Goal: Information Seeking & Learning: Learn about a topic

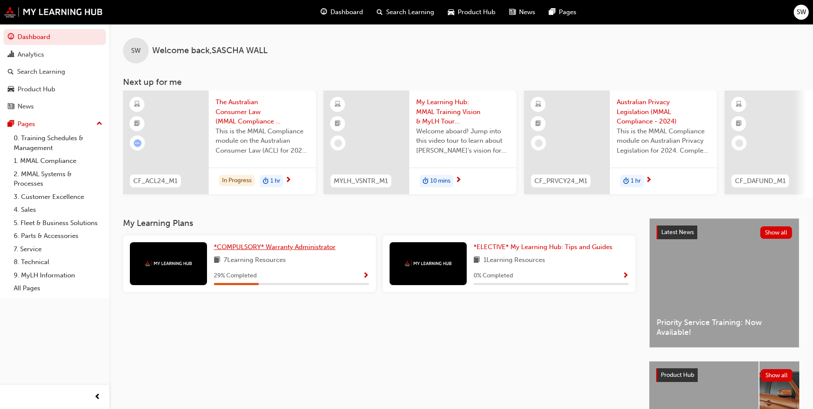
click at [289, 251] on span "*COMPULSORY* Warranty Administrator" at bounding box center [275, 247] width 122 height 8
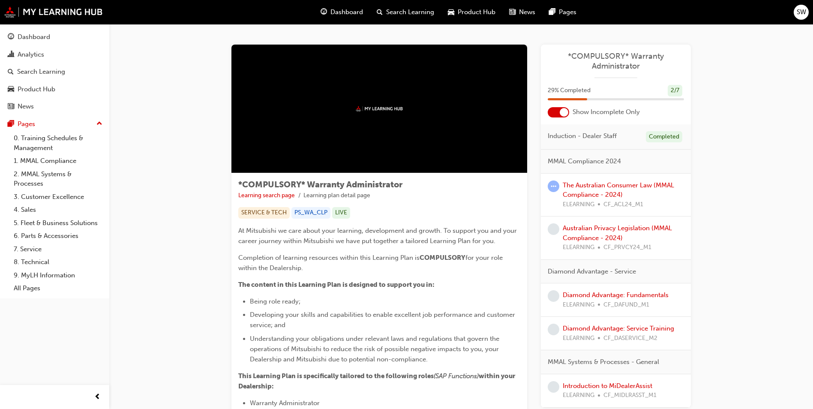
click at [344, 114] on div at bounding box center [379, 109] width 296 height 129
click at [615, 185] on link "The Australian Consumer Law (MMAL Compliance - 2024)" at bounding box center [618, 190] width 111 height 18
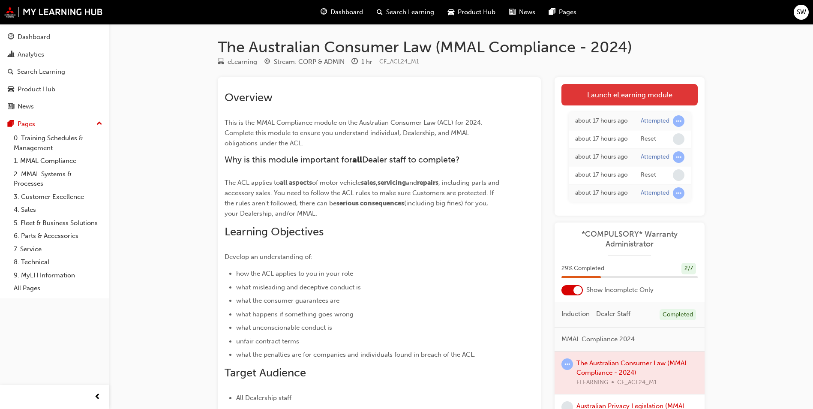
click at [622, 92] on link "Launch eLearning module" at bounding box center [629, 94] width 136 height 21
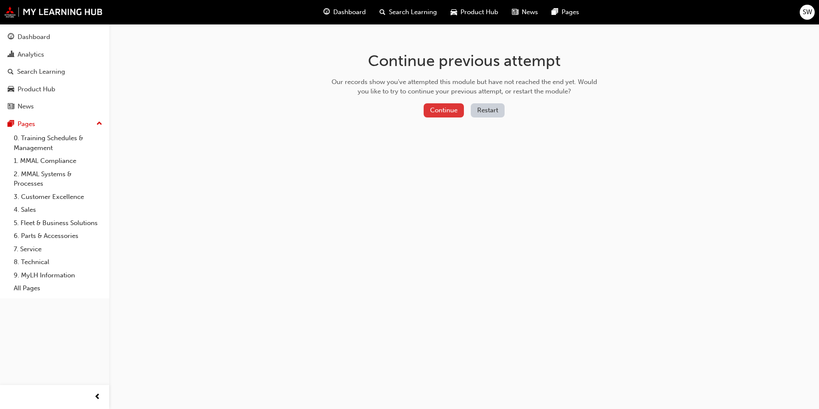
click at [433, 109] on button "Continue" at bounding box center [444, 110] width 40 height 14
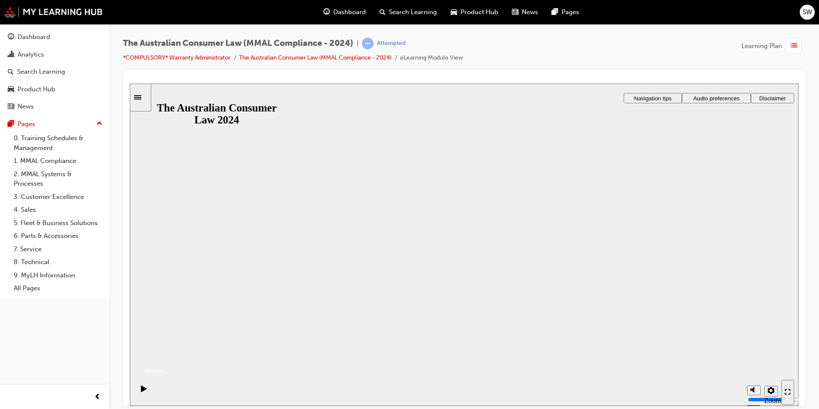
click at [164, 355] on button "Resume" at bounding box center [147, 360] width 34 height 11
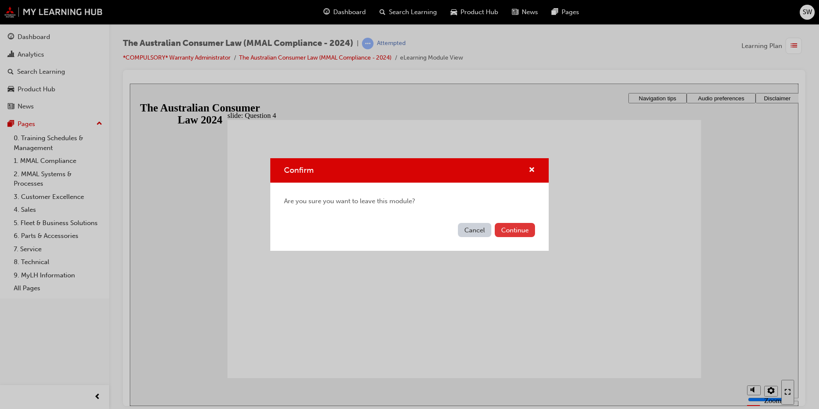
click at [513, 228] on button "Continue" at bounding box center [515, 230] width 40 height 14
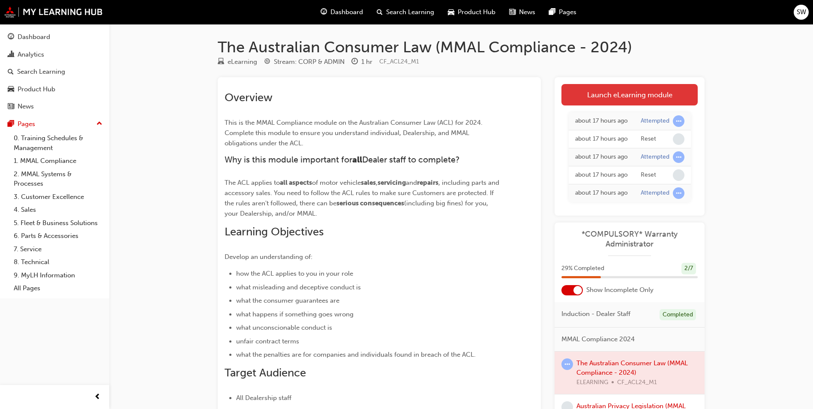
click at [607, 91] on link "Launch eLearning module" at bounding box center [629, 94] width 136 height 21
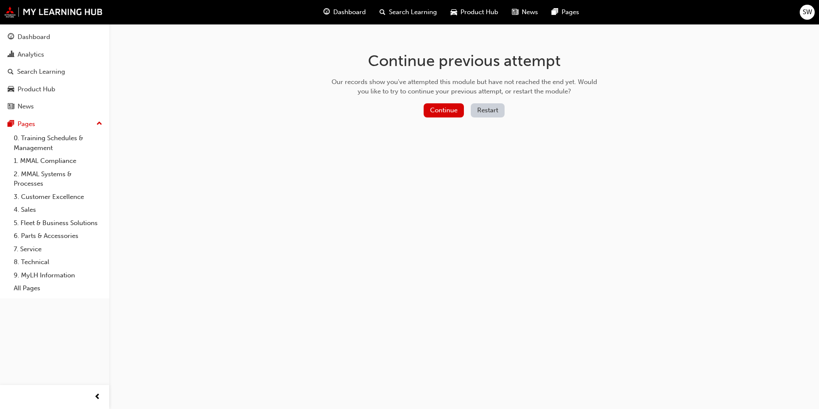
click at [479, 109] on button "Restart" at bounding box center [488, 110] width 34 height 14
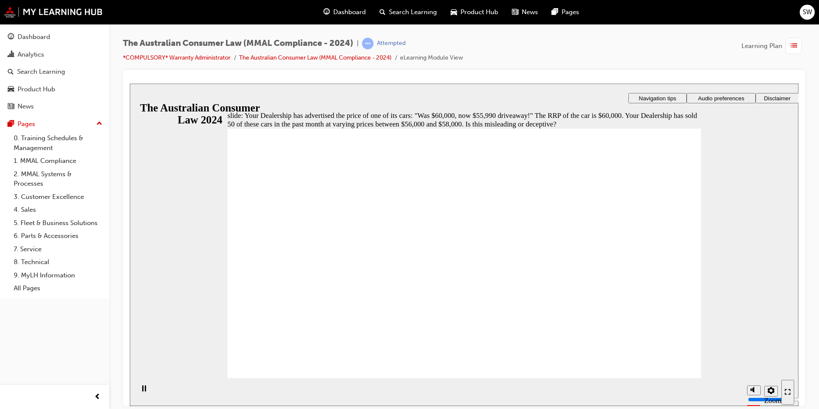
radio input "true"
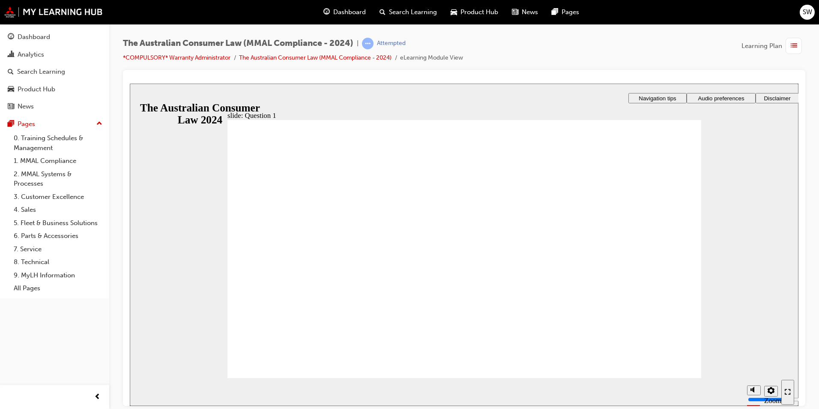
radio input "true"
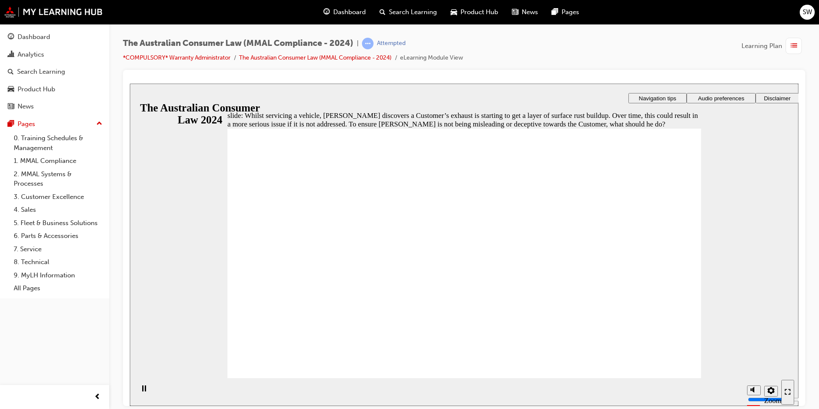
radio input "true"
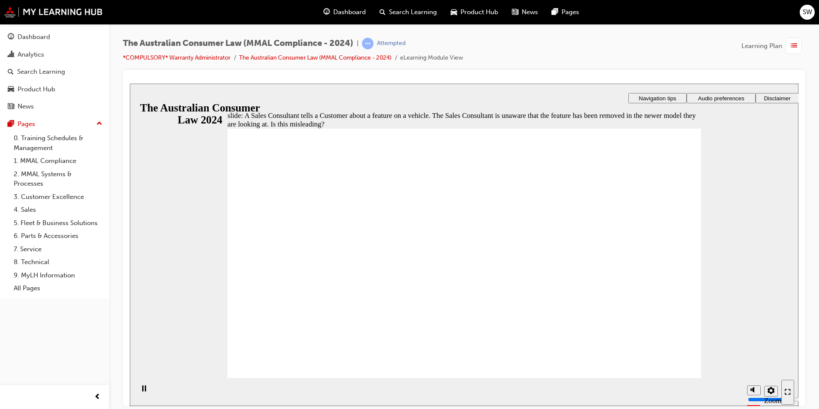
radio input "true"
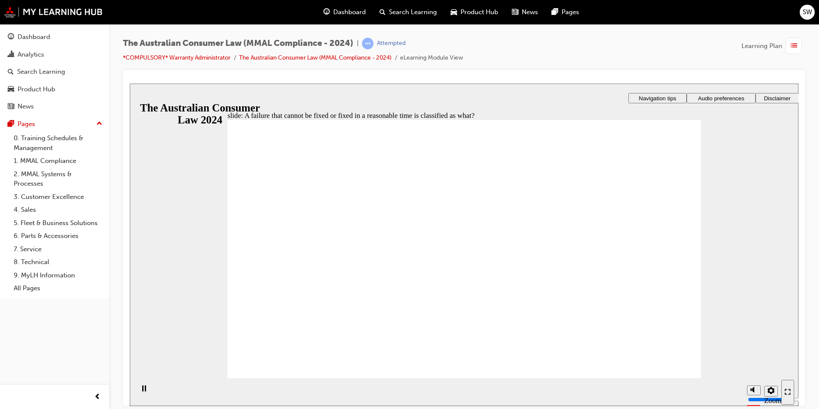
radio input "true"
checkbox input "true"
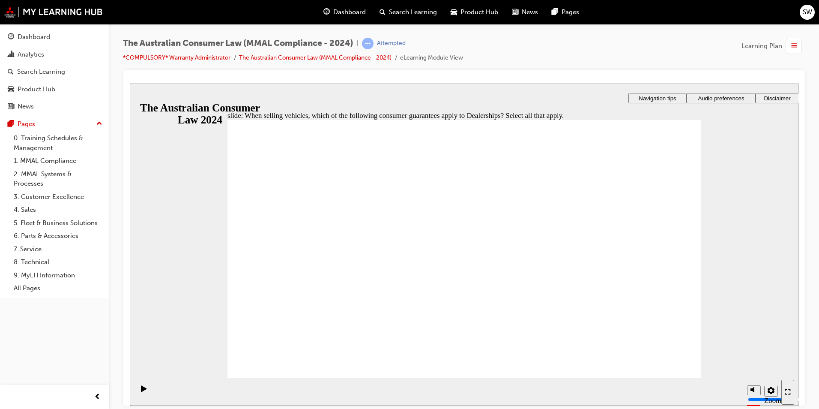
checkbox input "true"
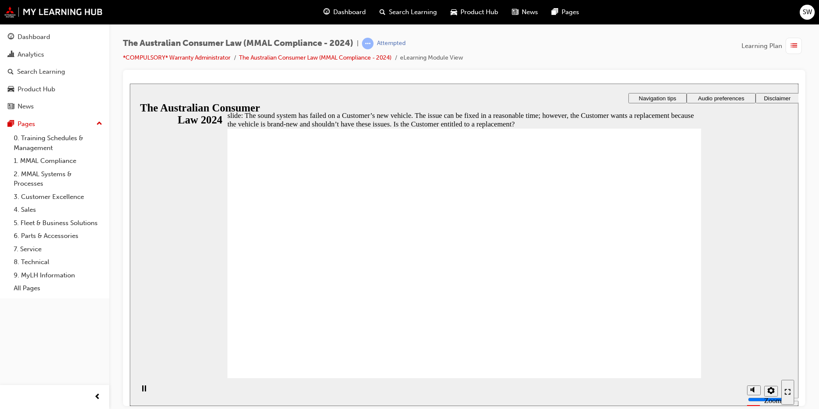
radio input "true"
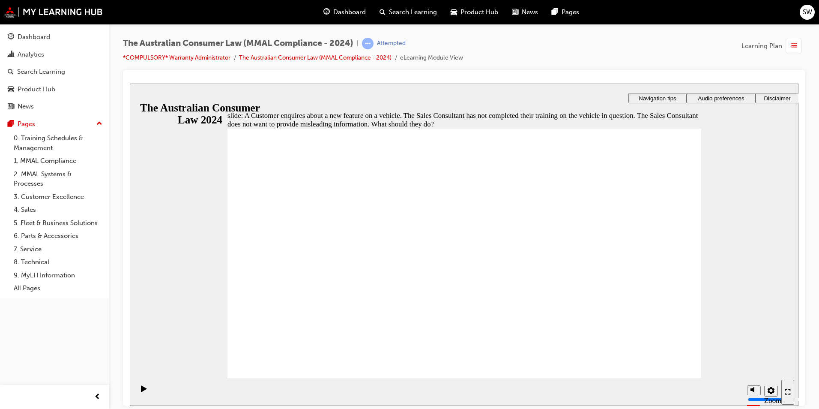
radio input "true"
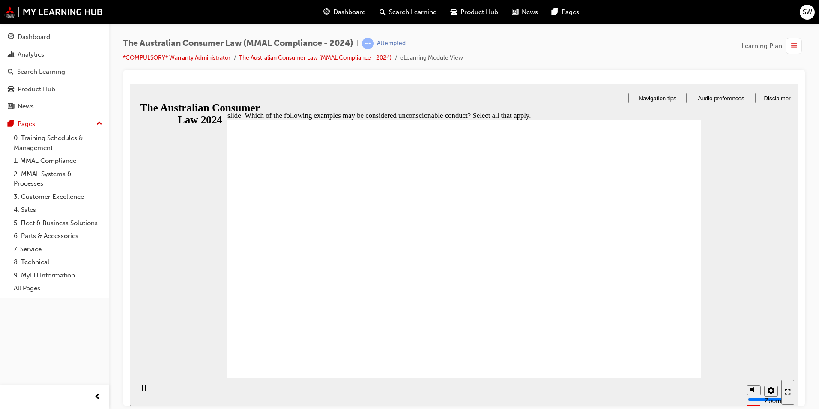
checkbox input "true"
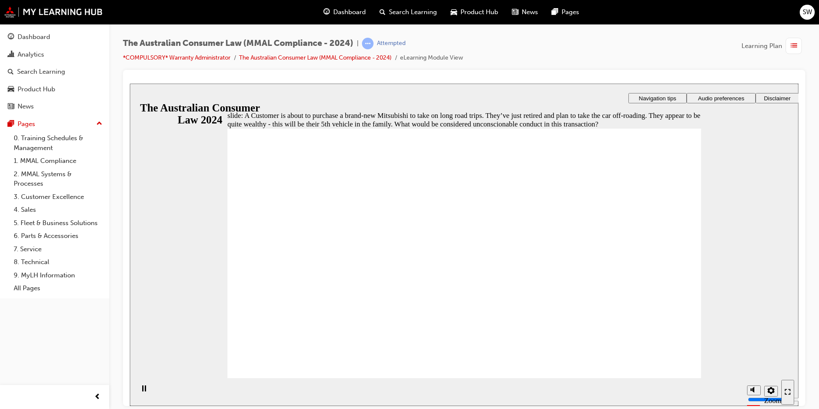
checkbox input "true"
checkbox input "false"
checkbox input "true"
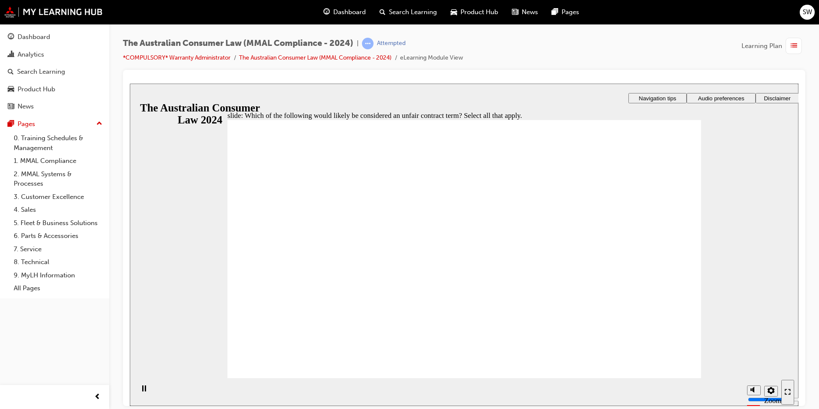
checkbox input "true"
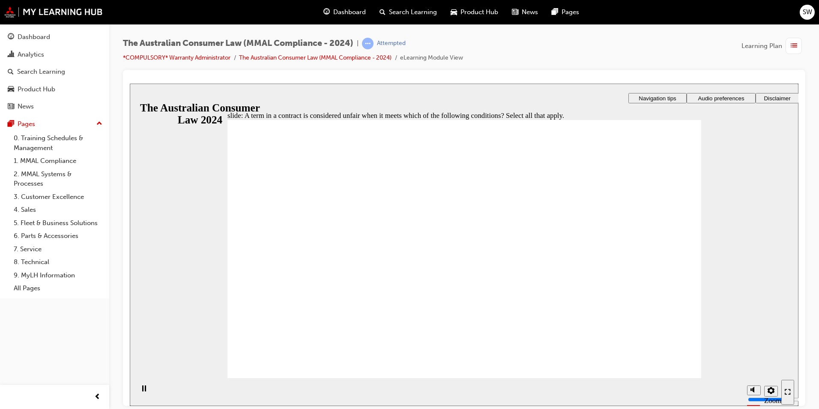
checkbox input "true"
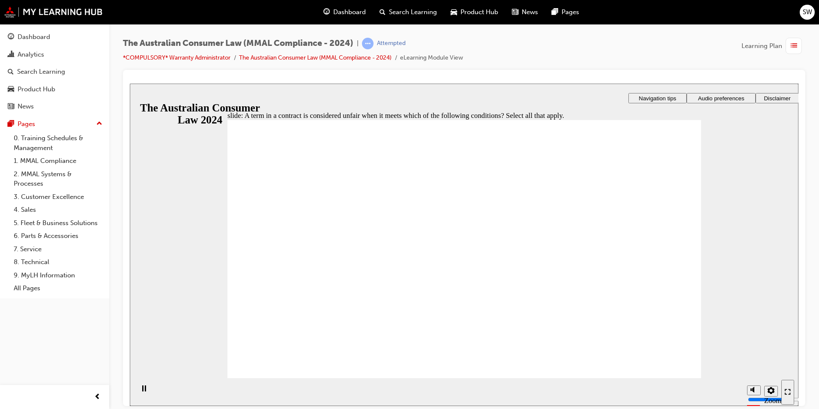
radio input "true"
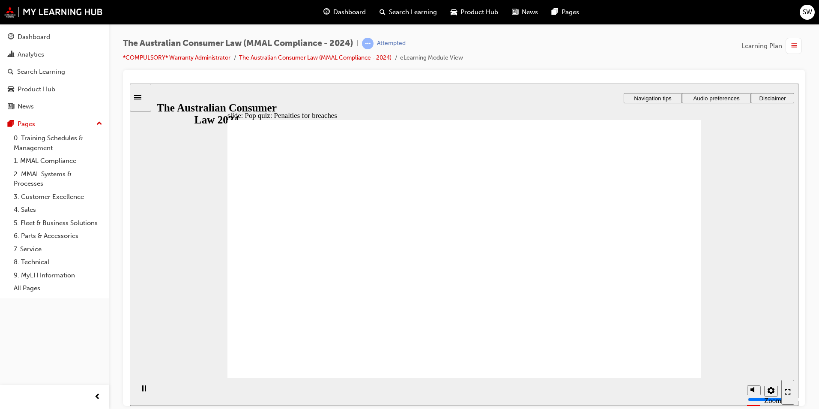
radio input "true"
drag, startPoint x: 523, startPoint y: 205, endPoint x: 530, endPoint y: 208, distance: 7.7
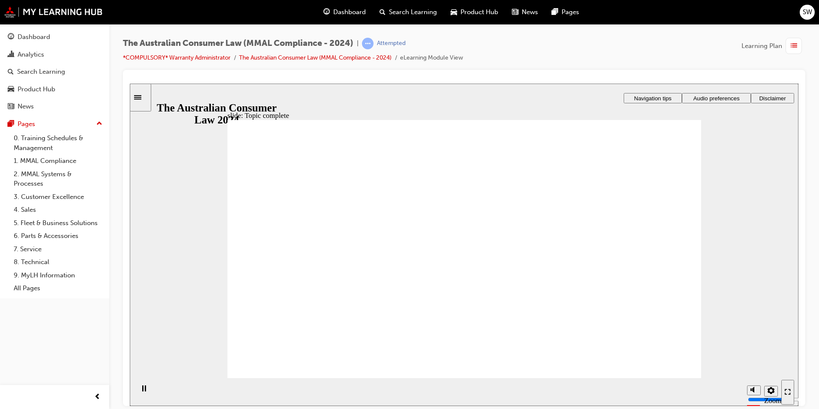
drag, startPoint x: 510, startPoint y: 208, endPoint x: 403, endPoint y: 291, distance: 135.5
drag, startPoint x: 485, startPoint y: 200, endPoint x: 579, endPoint y: 289, distance: 128.8
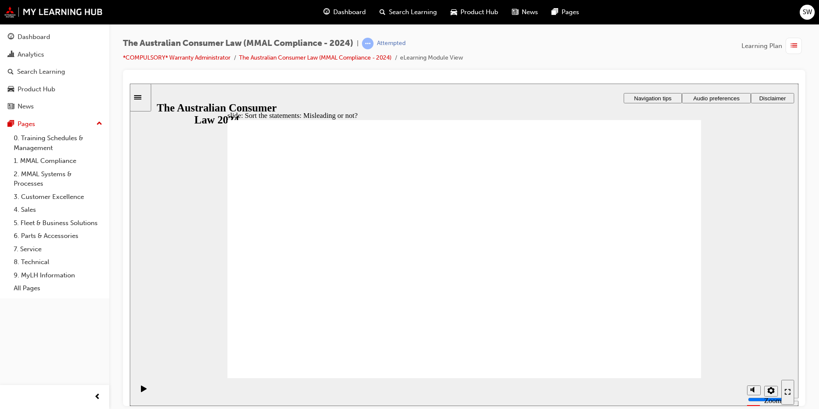
drag, startPoint x: 520, startPoint y: 204, endPoint x: 422, endPoint y: 282, distance: 124.7
drag, startPoint x: 474, startPoint y: 194, endPoint x: 554, endPoint y: 268, distance: 109.2
drag, startPoint x: 524, startPoint y: 200, endPoint x: 432, endPoint y: 270, distance: 115.6
drag, startPoint x: 496, startPoint y: 212, endPoint x: 413, endPoint y: 298, distance: 119.7
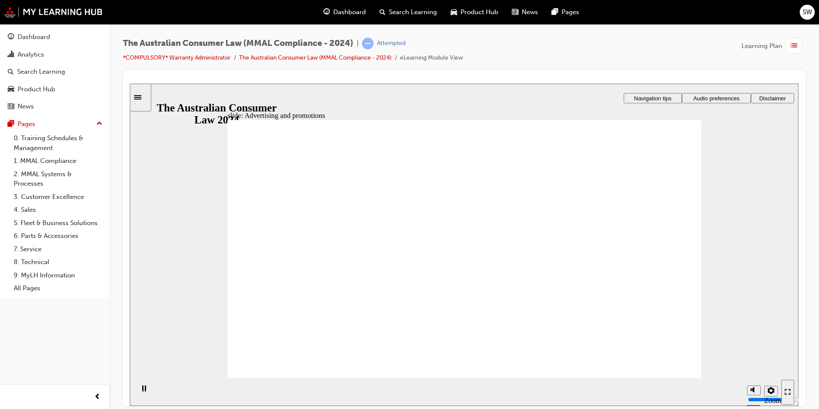
drag, startPoint x: 616, startPoint y: 203, endPoint x: 609, endPoint y: 203, distance: 6.9
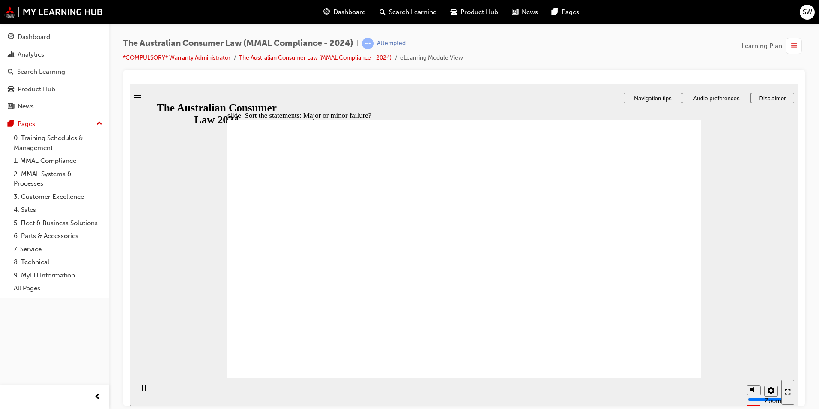
drag, startPoint x: 466, startPoint y: 208, endPoint x: 592, endPoint y: 296, distance: 154.1
drag, startPoint x: 485, startPoint y: 204, endPoint x: 366, endPoint y: 302, distance: 154.3
drag, startPoint x: 467, startPoint y: 189, endPoint x: 603, endPoint y: 284, distance: 165.2
drag, startPoint x: 507, startPoint y: 190, endPoint x: 481, endPoint y: 189, distance: 26.2
drag, startPoint x: 481, startPoint y: 189, endPoint x: 374, endPoint y: 265, distance: 131.2
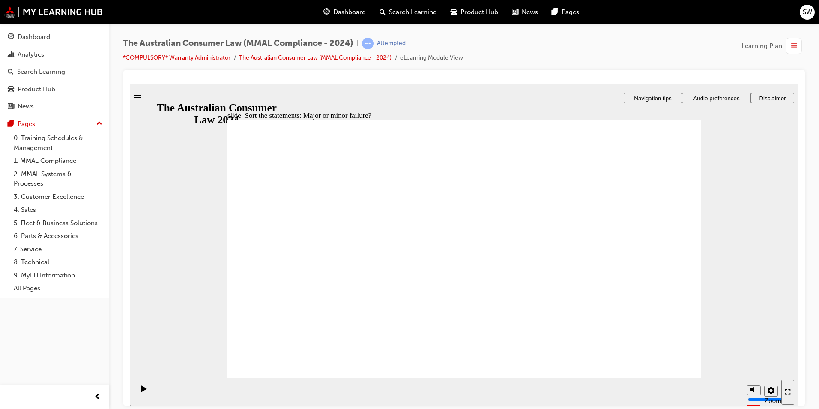
drag, startPoint x: 504, startPoint y: 192, endPoint x: 367, endPoint y: 279, distance: 161.9
drag, startPoint x: 485, startPoint y: 204, endPoint x: 372, endPoint y: 298, distance: 147.0
drag, startPoint x: 488, startPoint y: 189, endPoint x: 371, endPoint y: 280, distance: 148.1
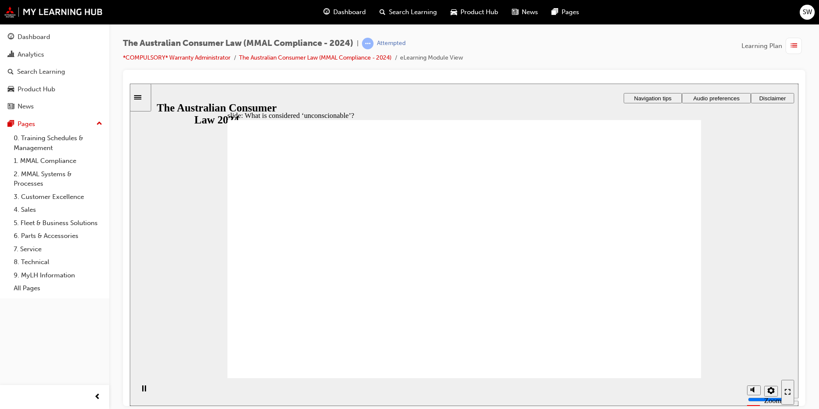
drag, startPoint x: 491, startPoint y: 183, endPoint x: 376, endPoint y: 249, distance: 132.0
drag, startPoint x: 503, startPoint y: 199, endPoint x: 385, endPoint y: 272, distance: 138.5
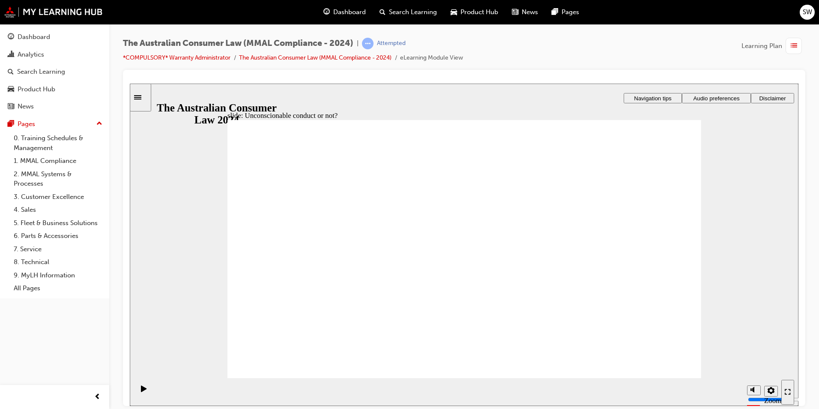
drag, startPoint x: 495, startPoint y: 191, endPoint x: 362, endPoint y: 262, distance: 150.9
drag, startPoint x: 359, startPoint y: 263, endPoint x: 602, endPoint y: 267, distance: 242.5
drag, startPoint x: 497, startPoint y: 206, endPoint x: 361, endPoint y: 277, distance: 153.5
drag, startPoint x: 502, startPoint y: 194, endPoint x: 374, endPoint y: 276, distance: 152.2
drag, startPoint x: 489, startPoint y: 198, endPoint x: 340, endPoint y: 268, distance: 165.0
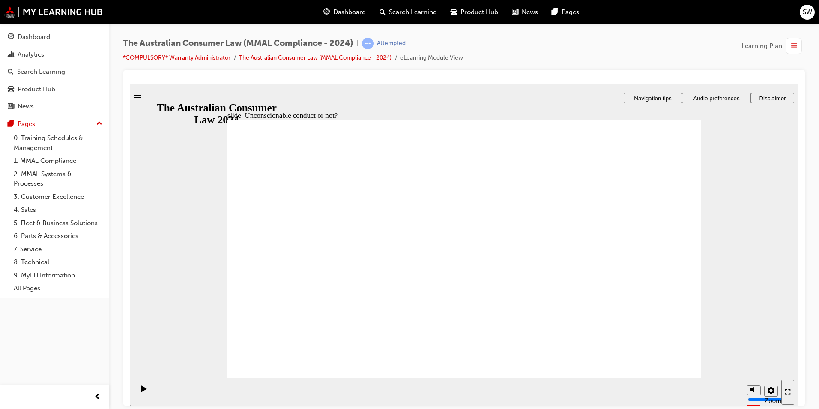
drag, startPoint x: 473, startPoint y: 211, endPoint x: 608, endPoint y: 284, distance: 153.0
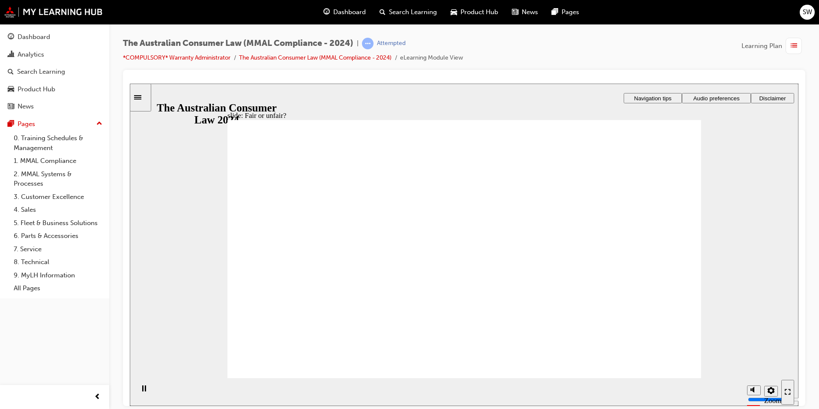
drag, startPoint x: 471, startPoint y: 184, endPoint x: 601, endPoint y: 267, distance: 153.9
drag, startPoint x: 492, startPoint y: 217, endPoint x: 350, endPoint y: 295, distance: 161.6
drag, startPoint x: 487, startPoint y: 202, endPoint x: 622, endPoint y: 282, distance: 156.2
drag, startPoint x: 464, startPoint y: 201, endPoint x: 618, endPoint y: 285, distance: 174.9
drag, startPoint x: 466, startPoint y: 189, endPoint x: 595, endPoint y: 278, distance: 156.8
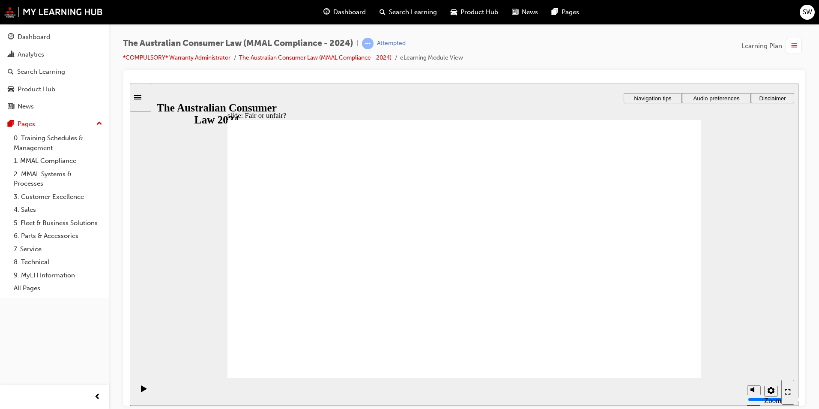
drag, startPoint x: 517, startPoint y: 192, endPoint x: 374, endPoint y: 267, distance: 161.9
drag, startPoint x: 454, startPoint y: 197, endPoint x: 615, endPoint y: 283, distance: 183.1
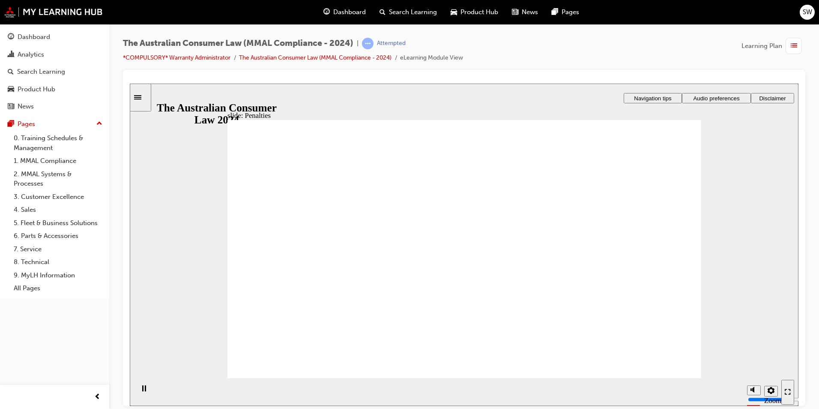
drag, startPoint x: 370, startPoint y: 270, endPoint x: 387, endPoint y: 263, distance: 18.6
drag, startPoint x: 440, startPoint y: 279, endPoint x: 454, endPoint y: 277, distance: 14.7
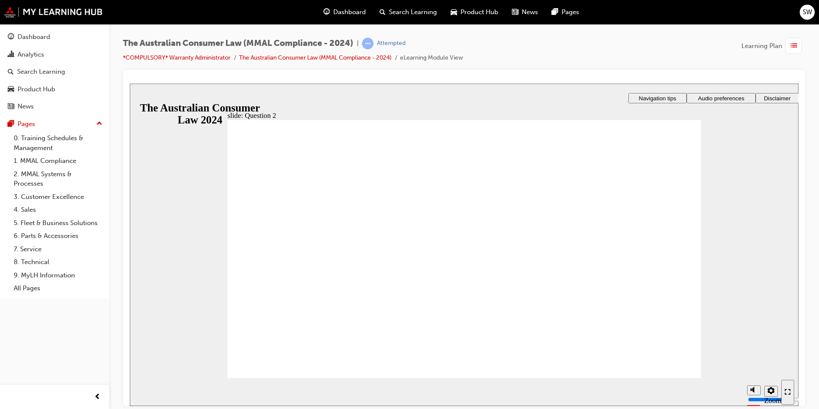
radio input "true"
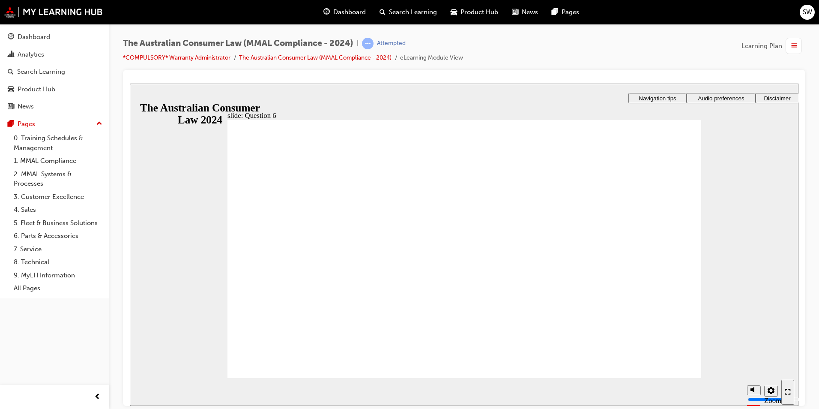
checkbox input "true"
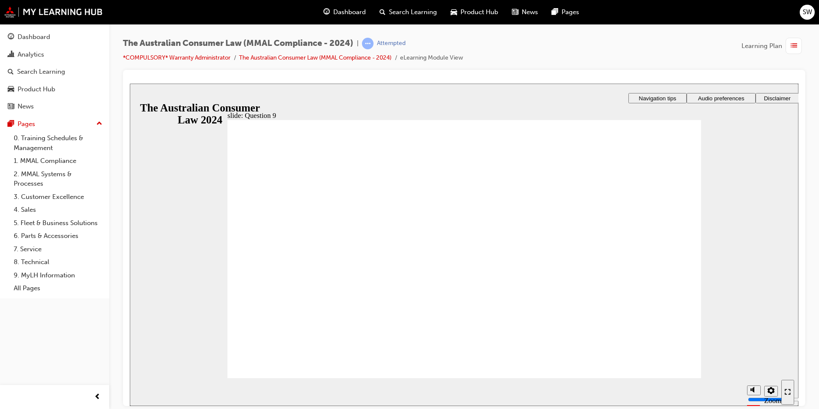
checkbox input "true"
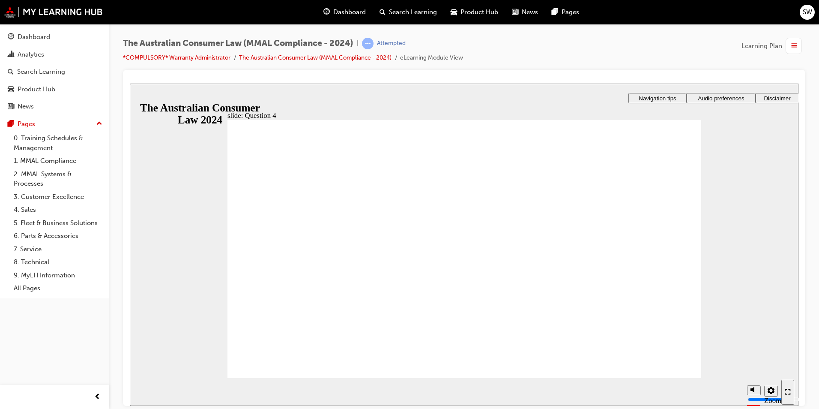
drag, startPoint x: 663, startPoint y: 362, endPoint x: 615, endPoint y: 204, distance: 165.2
checkbox input "true"
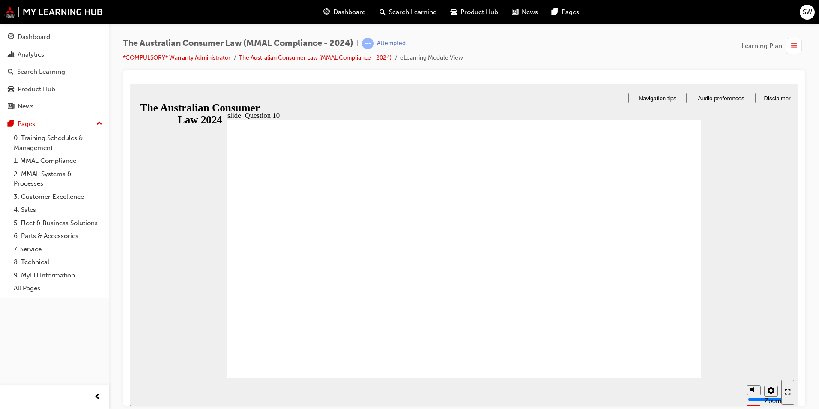
radio input "true"
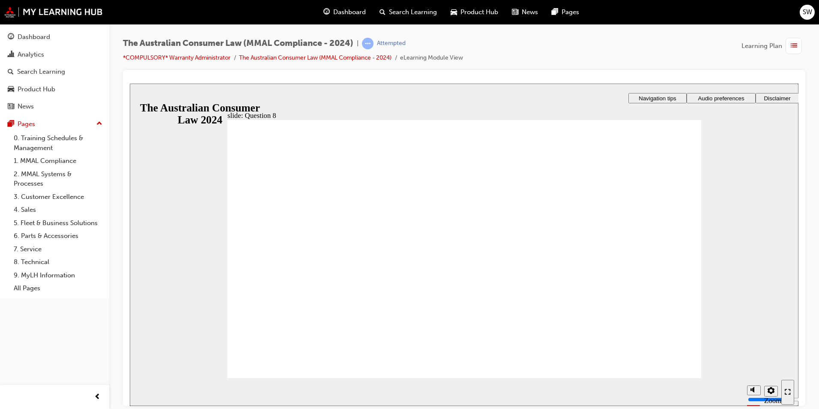
drag, startPoint x: 294, startPoint y: 287, endPoint x: 321, endPoint y: 363, distance: 80.4
radio input "true"
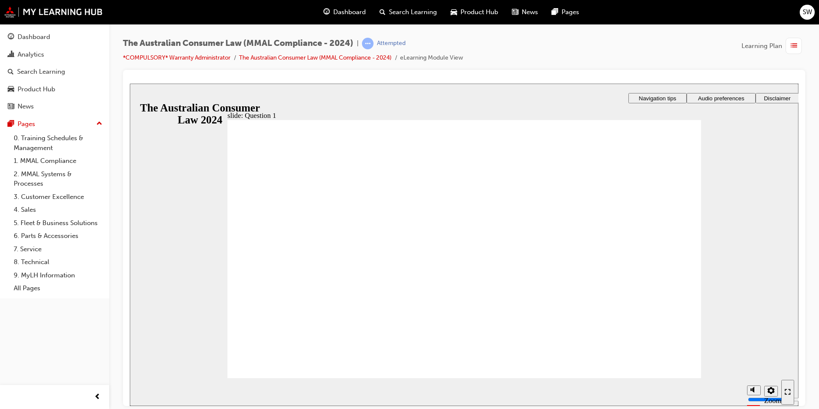
radio input "true"
checkbox input "true"
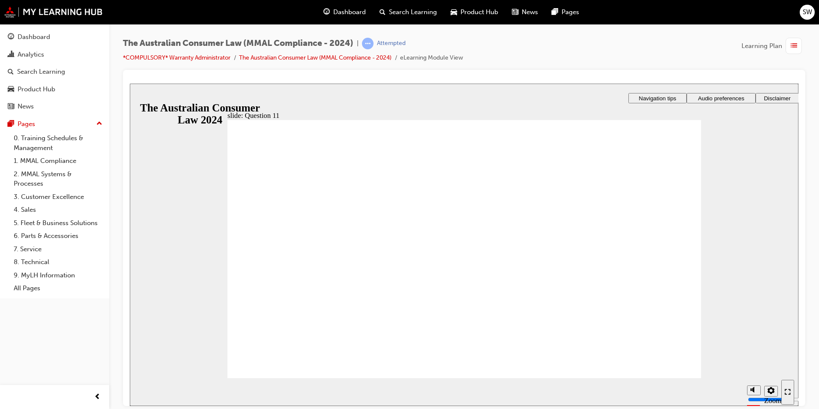
checkbox input "true"
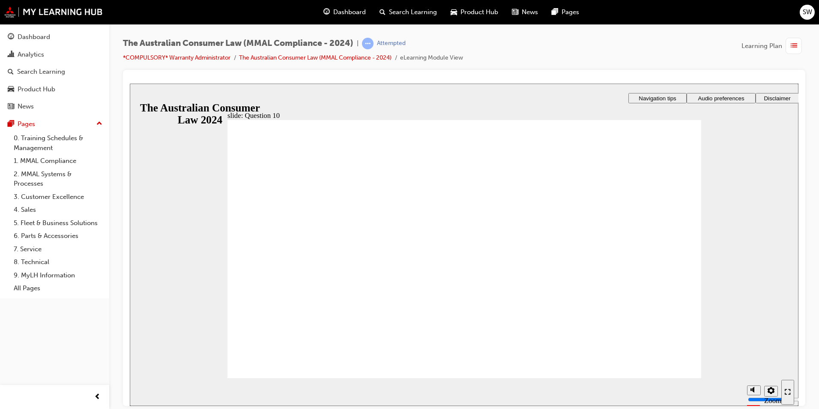
checkbox input "true"
radio input "true"
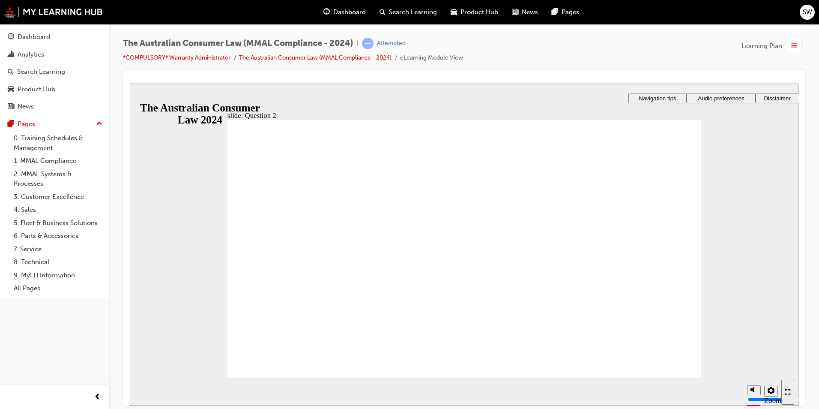
radio input "true"
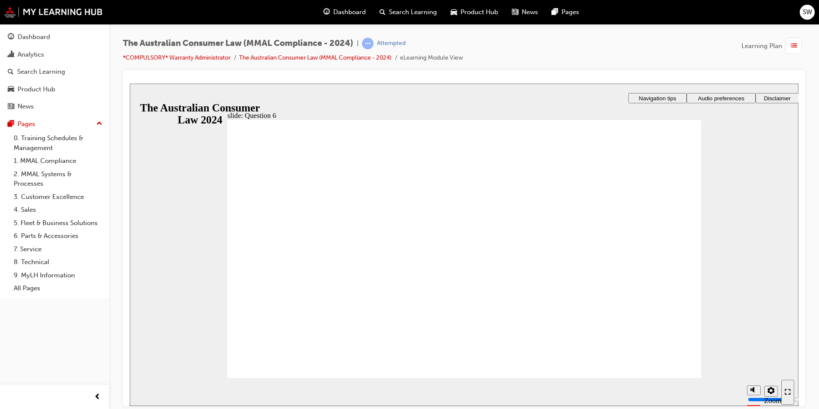
radio input "true"
checkbox input "true"
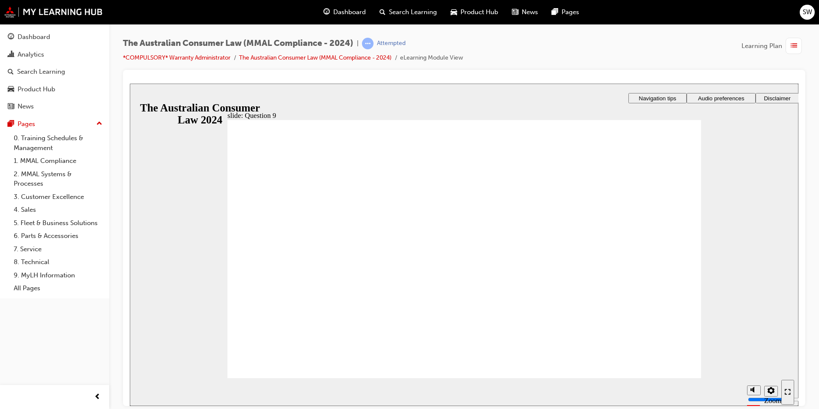
checkbox input "true"
radio input "true"
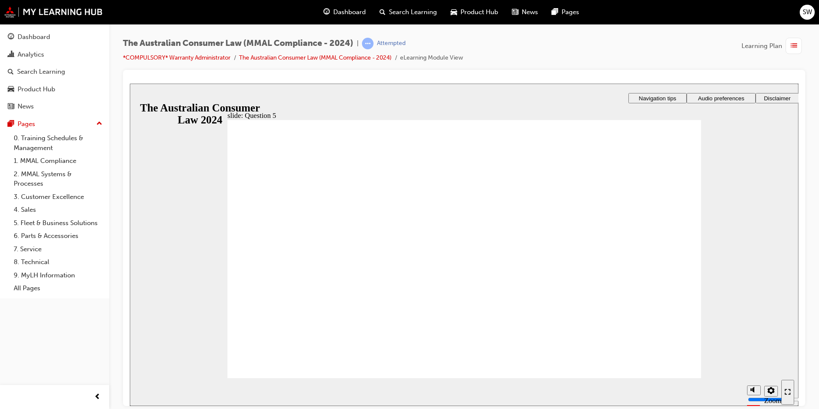
radio input "true"
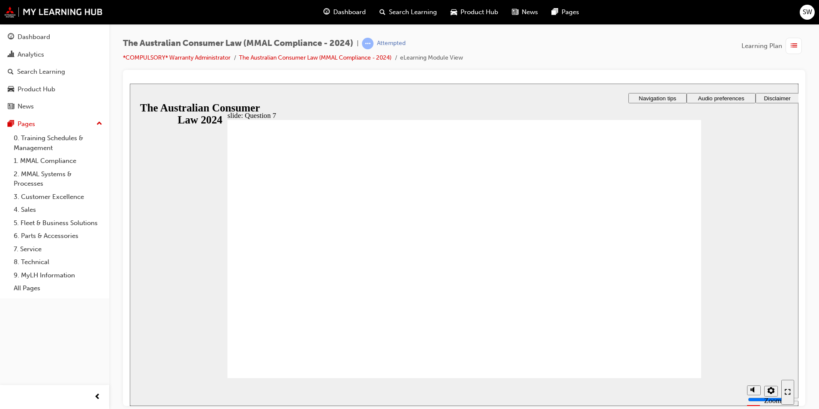
checkbox input "true"
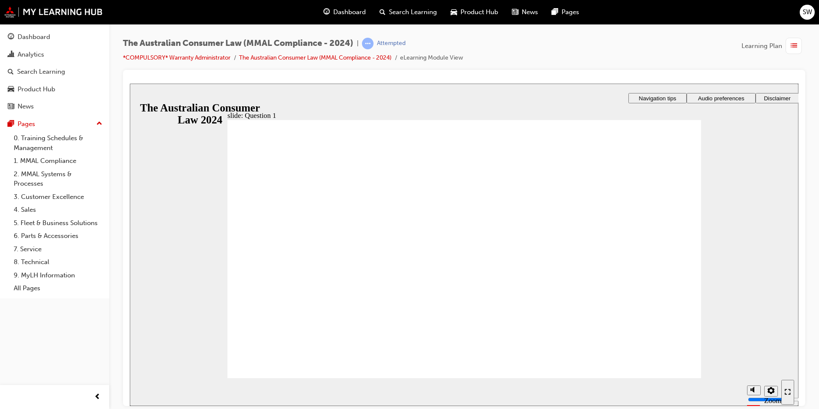
radio input "true"
drag, startPoint x: 360, startPoint y: 222, endPoint x: 288, endPoint y: 365, distance: 160.2
checkbox input "true"
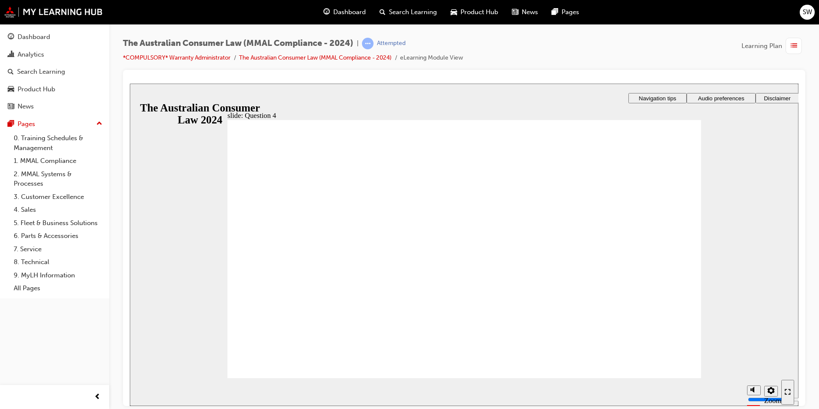
checkbox input "true"
drag, startPoint x: 338, startPoint y: 249, endPoint x: 294, endPoint y: 355, distance: 114.9
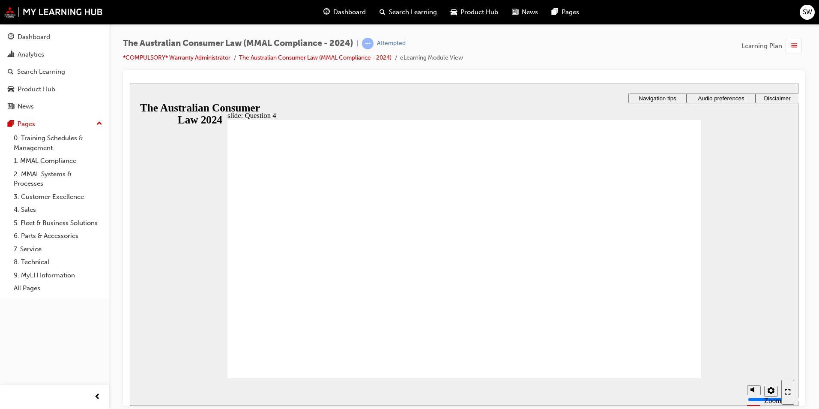
checkbox input "true"
drag, startPoint x: 265, startPoint y: 205, endPoint x: 262, endPoint y: 243, distance: 38.3
checkbox input "true"
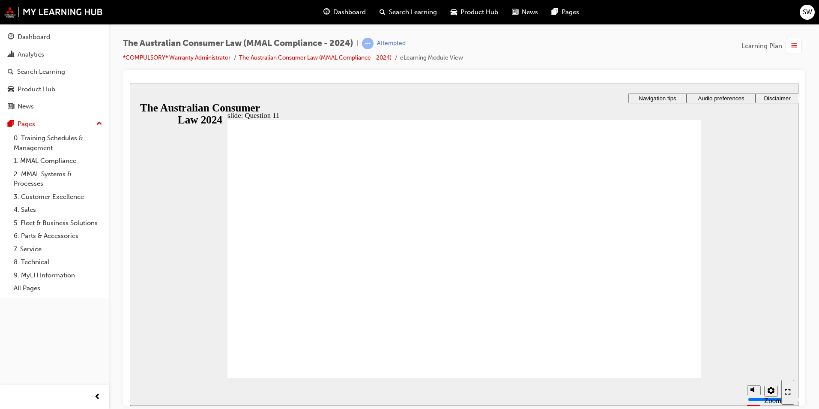
checkbox input "true"
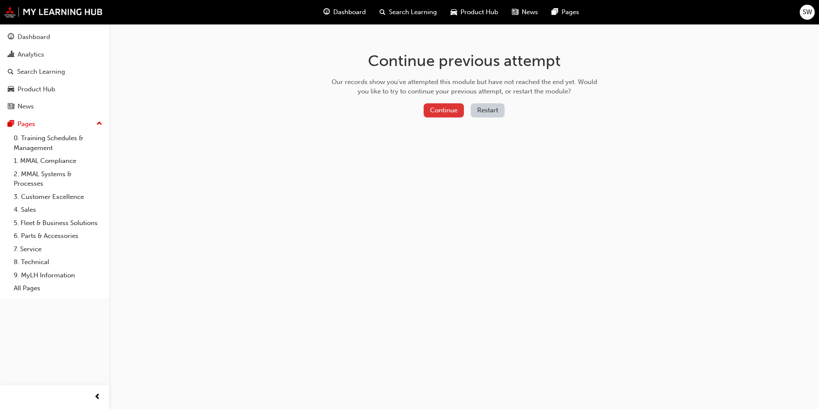
click at [439, 105] on button "Continue" at bounding box center [444, 110] width 40 height 14
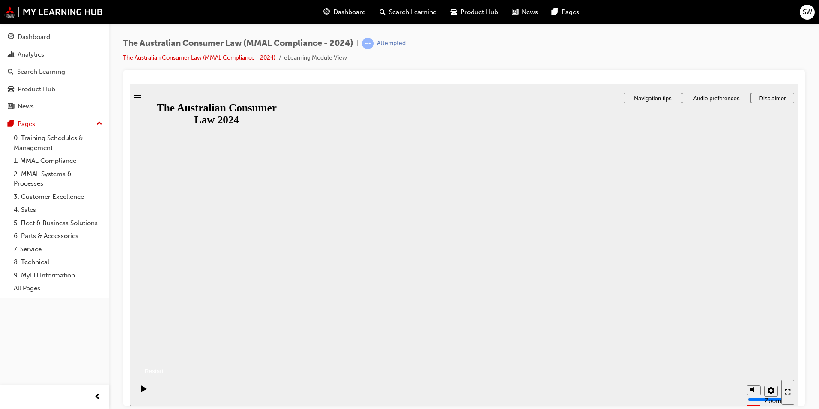
click at [164, 355] on button "Resume" at bounding box center [147, 360] width 34 height 11
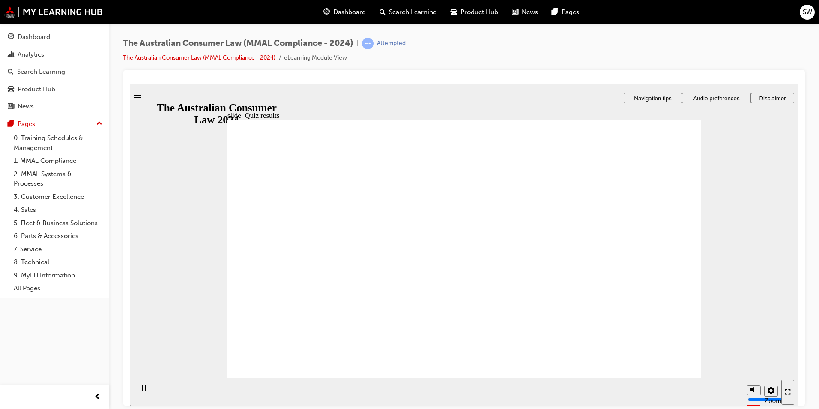
radio input "true"
click at [680, 378] on section "Playback Speed 2 1.75 1.5 1.25" at bounding box center [464, 391] width 669 height 28
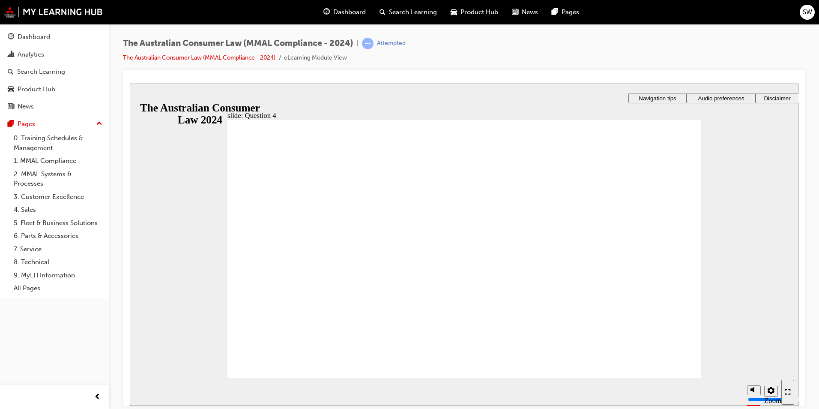
checkbox input "true"
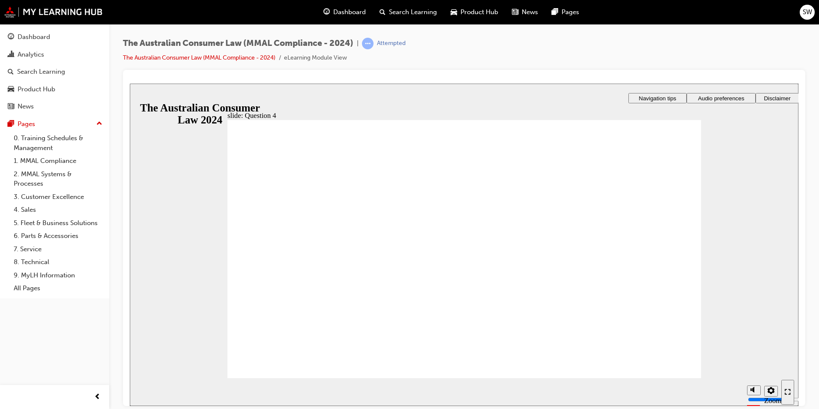
checkbox input "true"
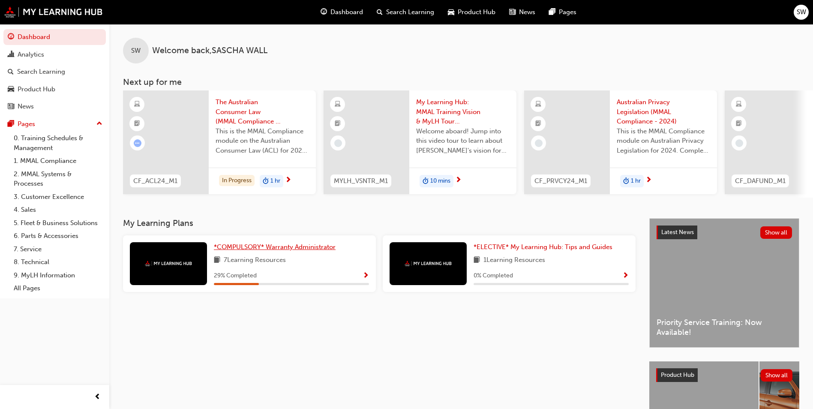
click at [256, 250] on span "*COMPULSORY* Warranty Administrator" at bounding box center [275, 247] width 122 height 8
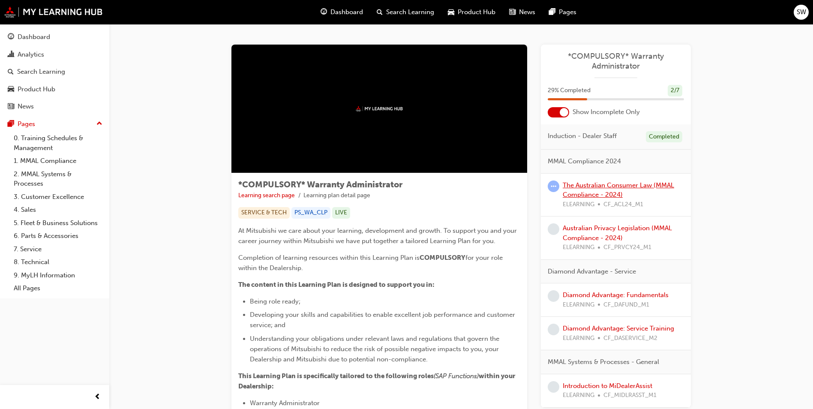
click at [597, 186] on link "The Australian Consumer Law (MMAL Compliance - 2024)" at bounding box center [618, 190] width 111 height 18
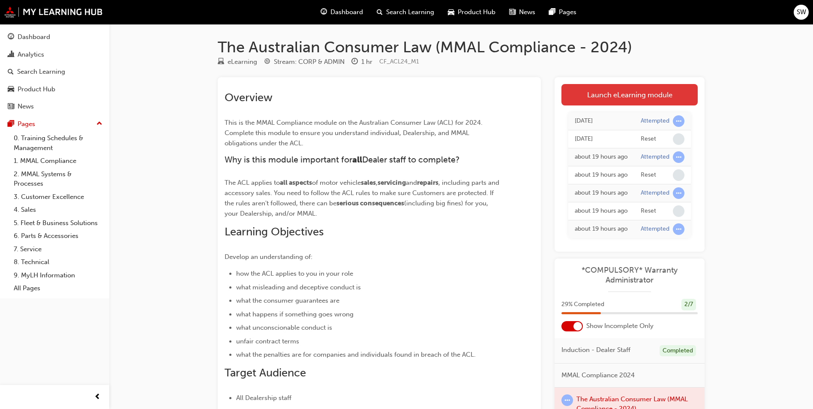
click at [610, 102] on link "Launch eLearning module" at bounding box center [629, 94] width 136 height 21
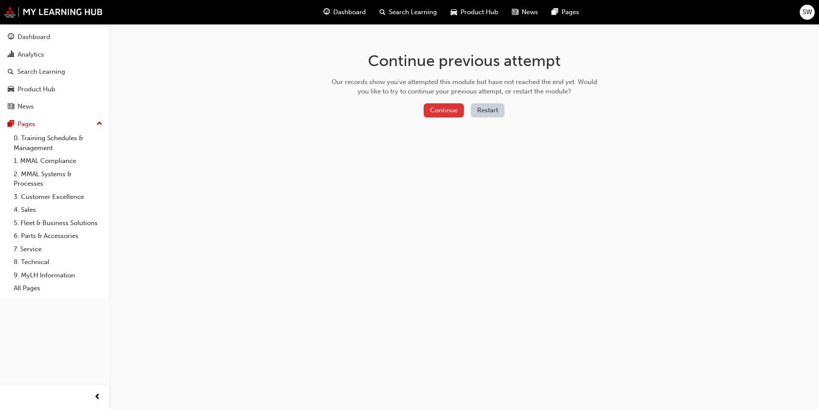
click at [446, 110] on button "Continue" at bounding box center [444, 110] width 40 height 14
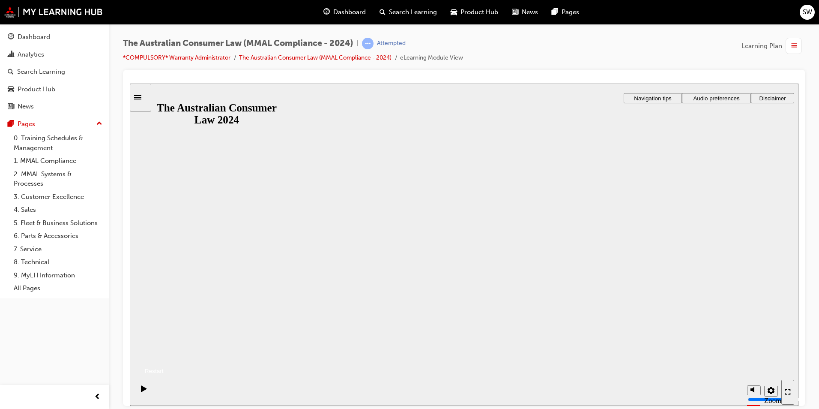
click at [164, 355] on button "Resume" at bounding box center [147, 360] width 34 height 11
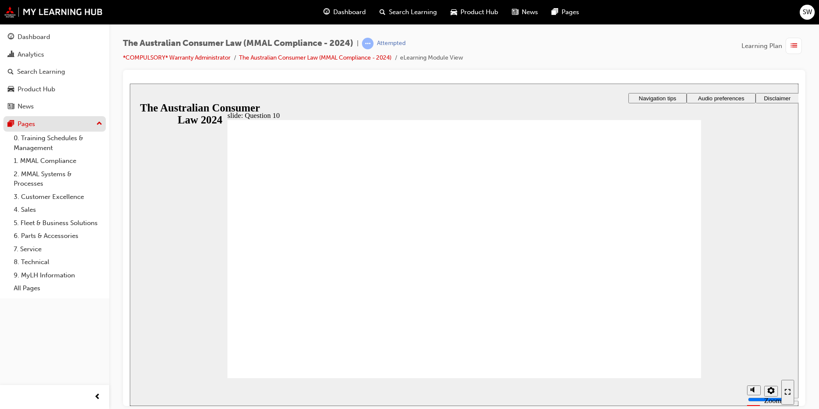
click at [80, 128] on div "Pages" at bounding box center [55, 124] width 94 height 11
